Goal: Information Seeking & Learning: Understand process/instructions

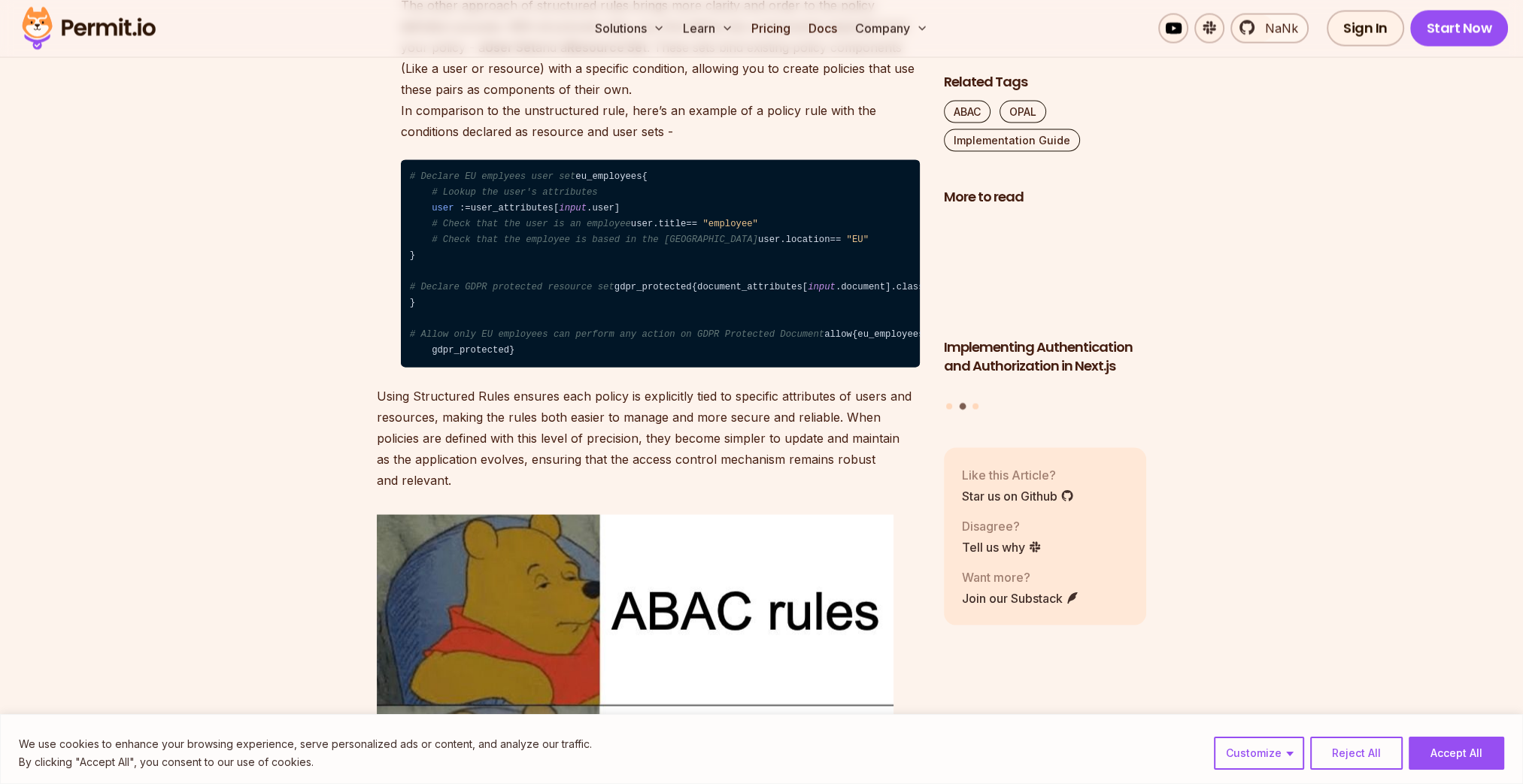
scroll to position [3910, 0]
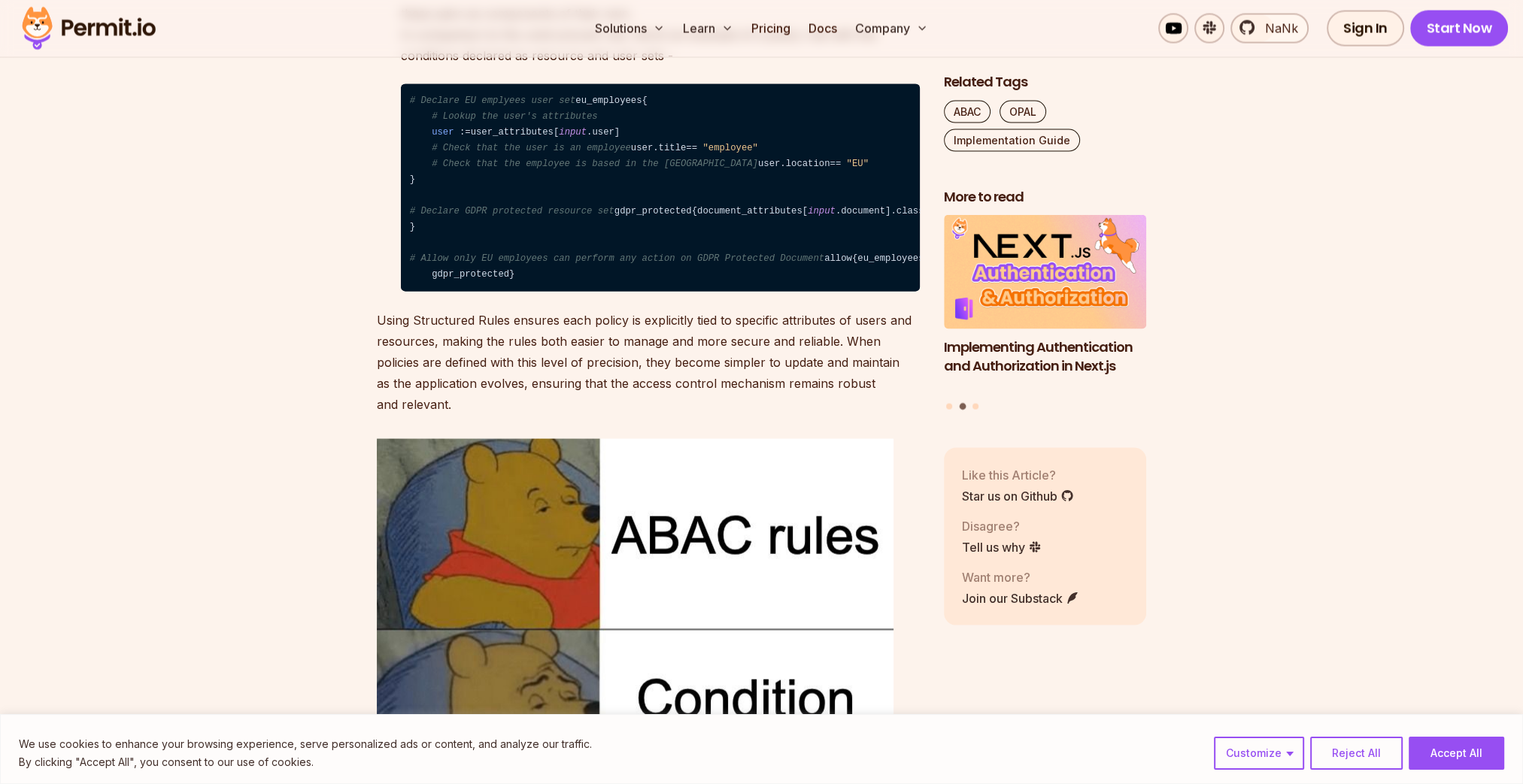
click at [501, 292] on code "# Declare EU emplyees user set eu_employees { # Lookup the user's attributes us…" at bounding box center [660, 188] width 519 height 208
click at [829, 169] on span "=" at bounding box center [831, 164] width 6 height 10
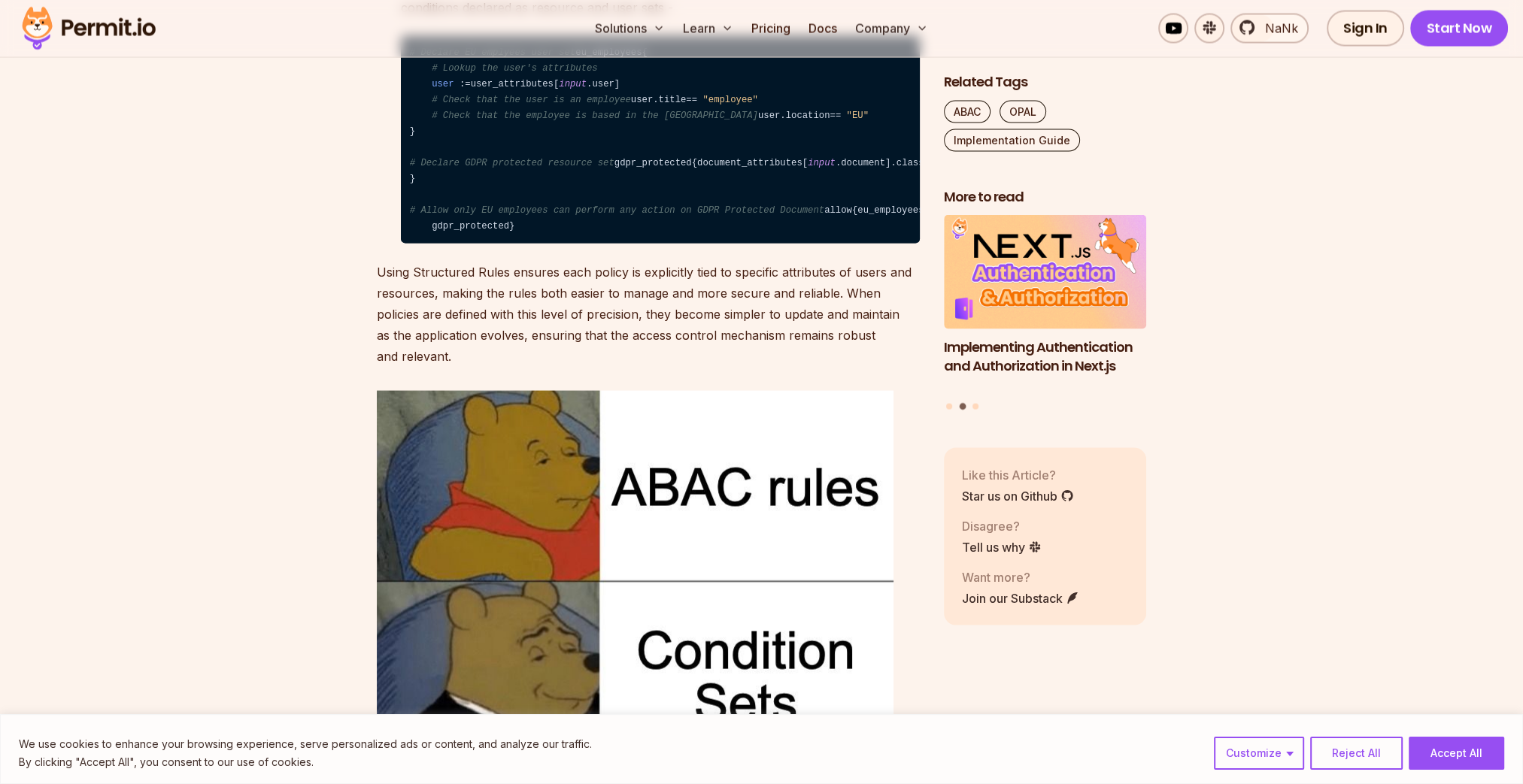
scroll to position [3985, 0]
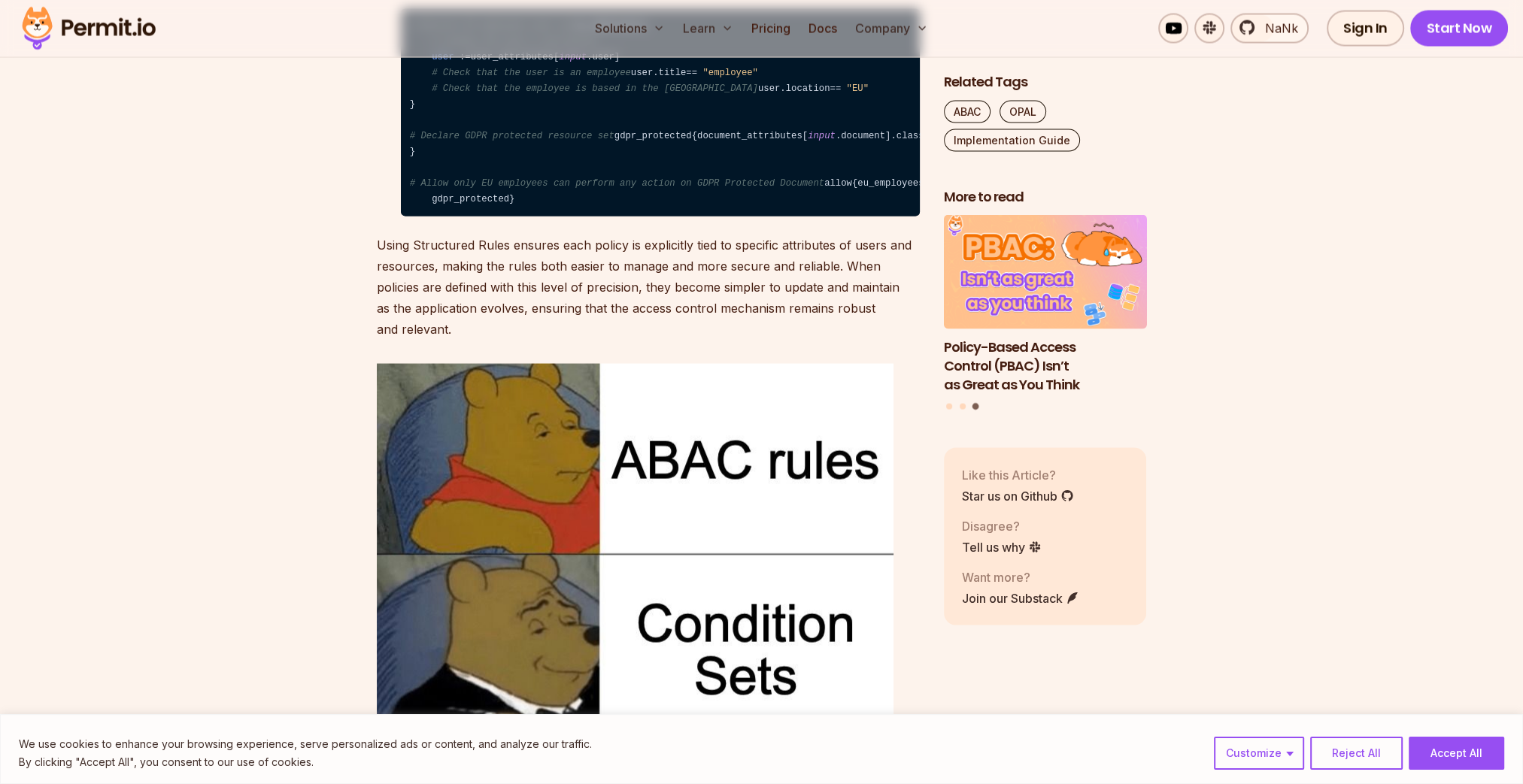
click at [433, 218] on code "# Declare EU emplyees user set eu_employees { # Lookup the user's attributes us…" at bounding box center [660, 112] width 519 height 208
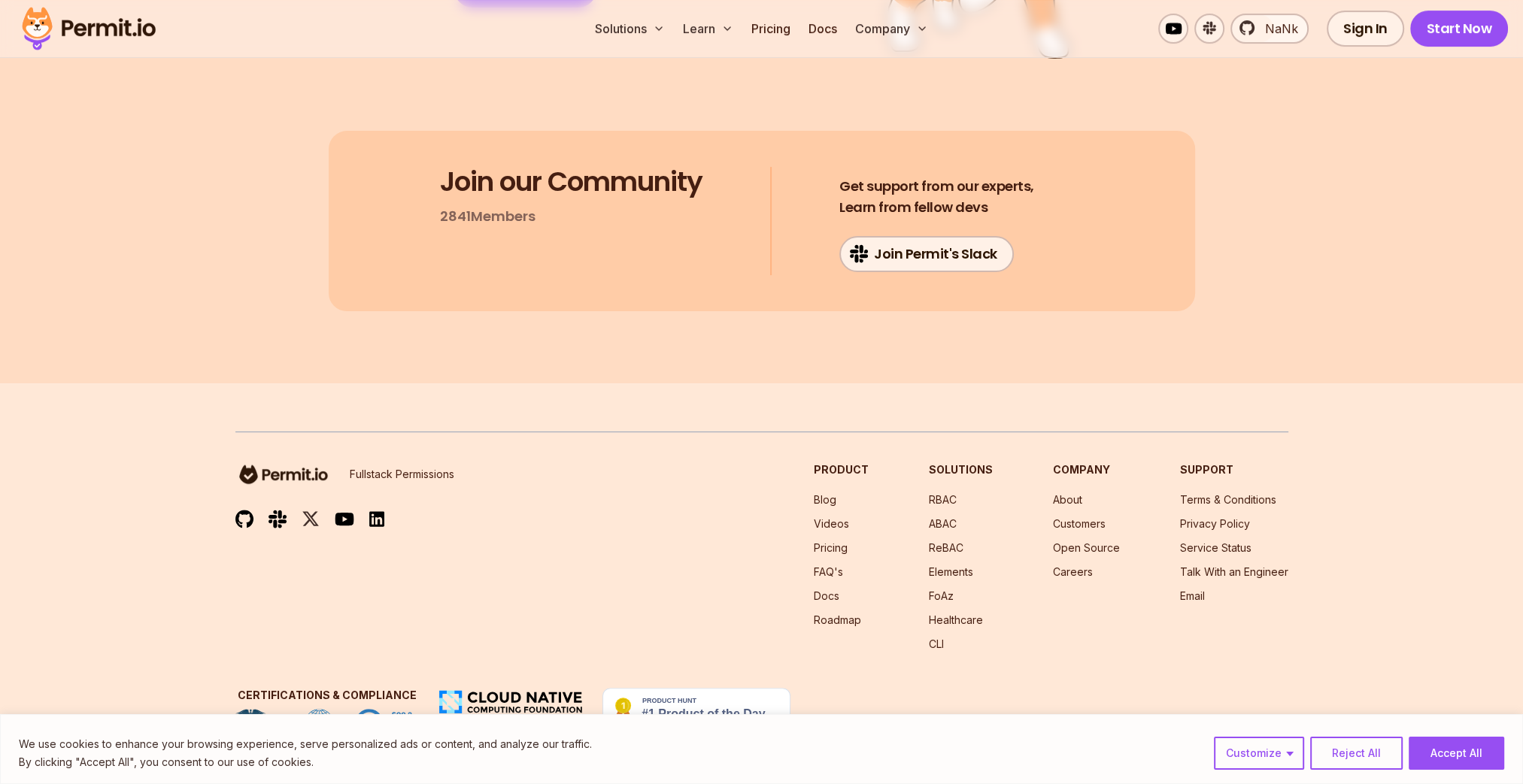
scroll to position [8496, 0]
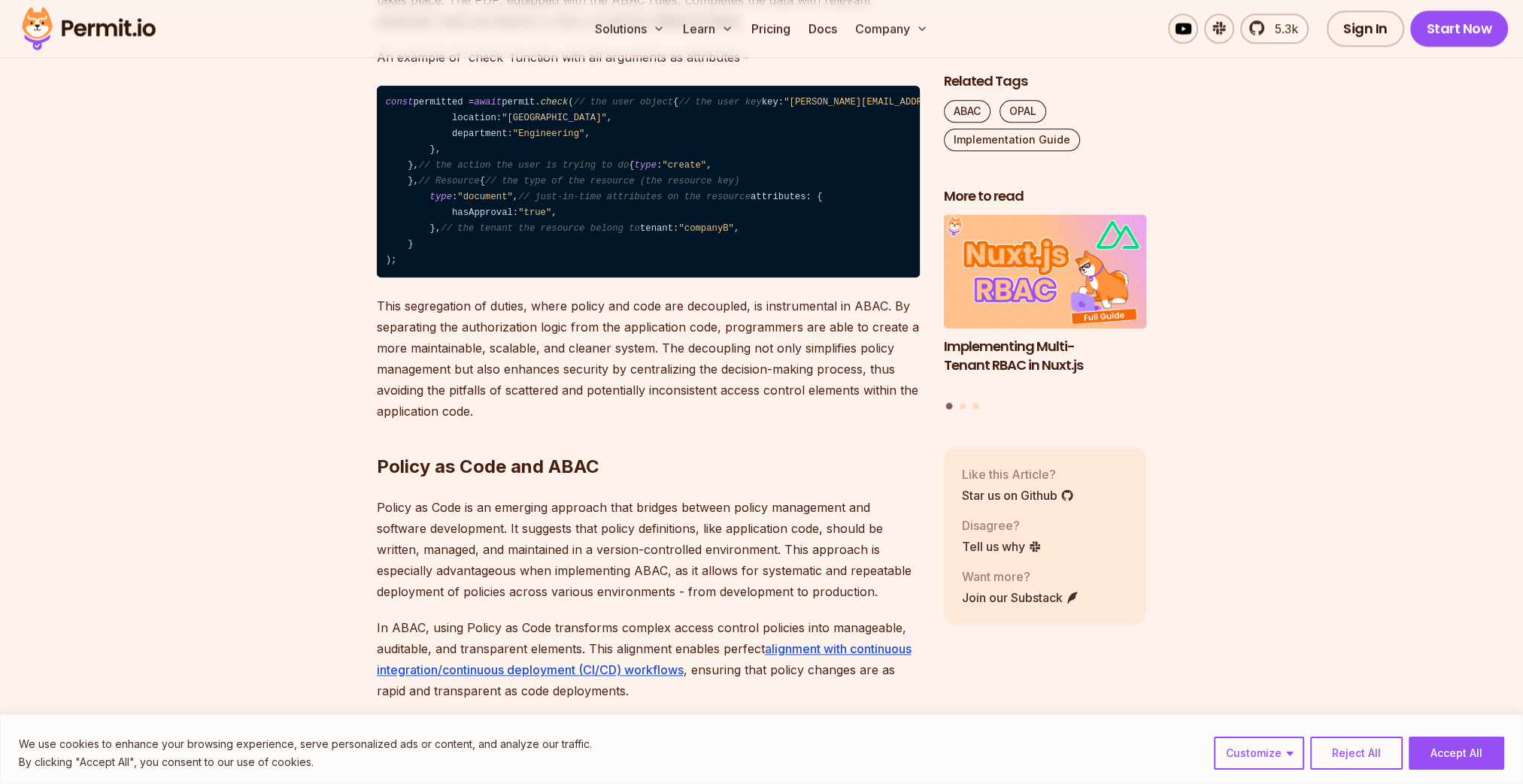
scroll to position [2105, 0]
